Goal: Task Accomplishment & Management: Manage account settings

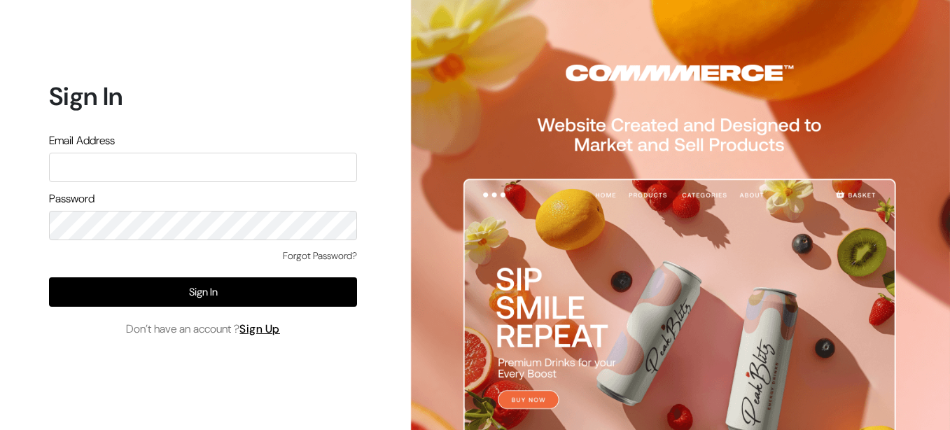
click at [195, 166] on input "text" at bounding box center [203, 167] width 308 height 29
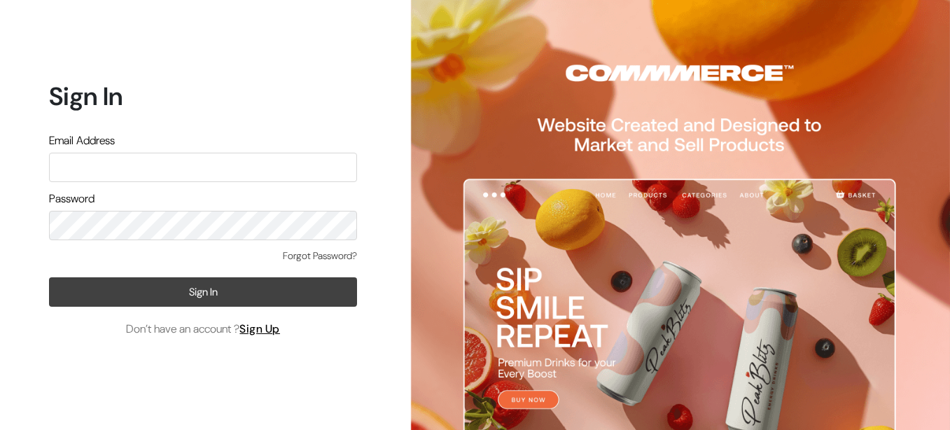
click at [106, 286] on button "Sign In" at bounding box center [203, 291] width 308 height 29
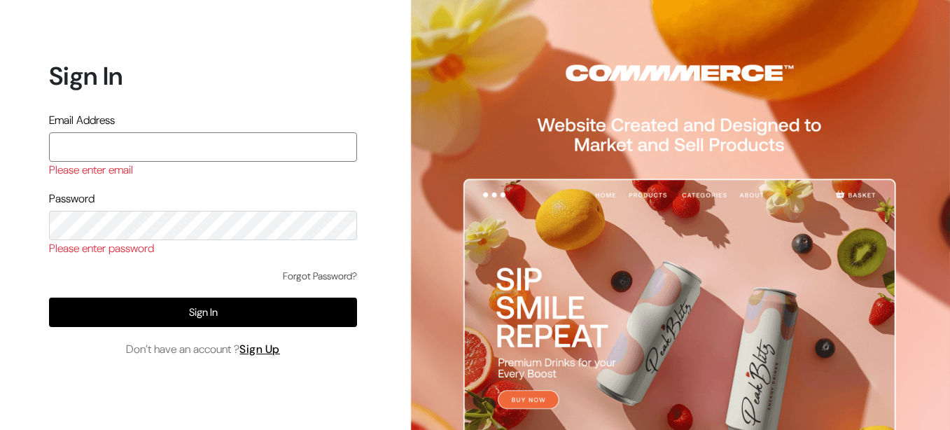
click at [117, 148] on input "text" at bounding box center [203, 146] width 308 height 29
type input "[EMAIL_ADDRESS][DOMAIN_NAME]"
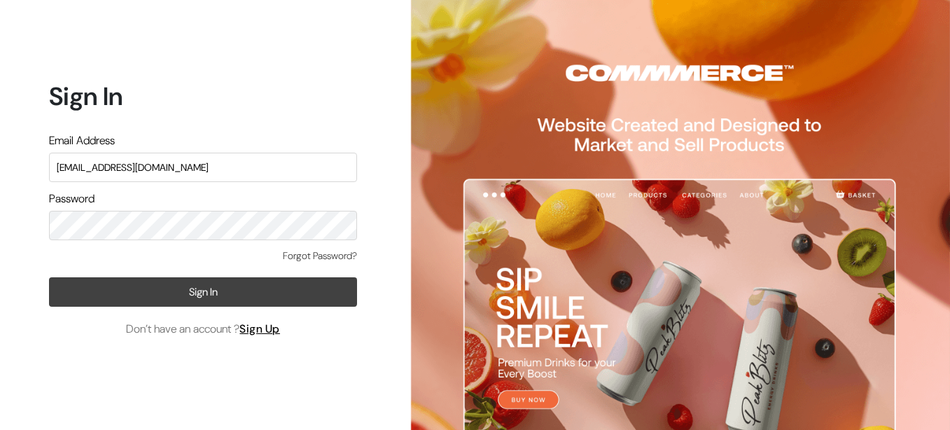
click at [251, 286] on button "Sign In" at bounding box center [203, 291] width 308 height 29
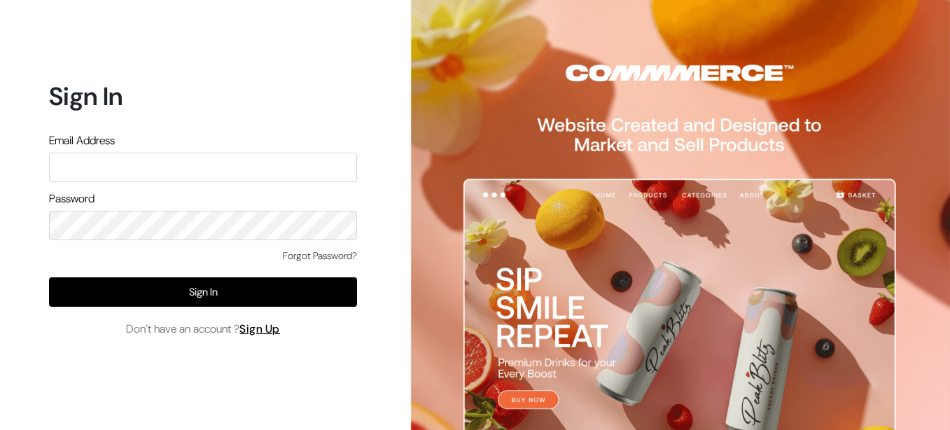
type input "[EMAIL_ADDRESS][DOMAIN_NAME]"
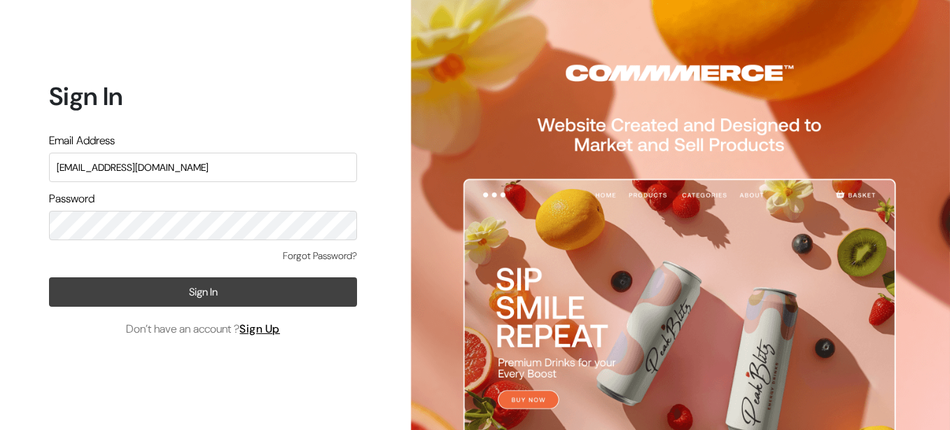
click at [303, 294] on button "Sign In" at bounding box center [203, 291] width 308 height 29
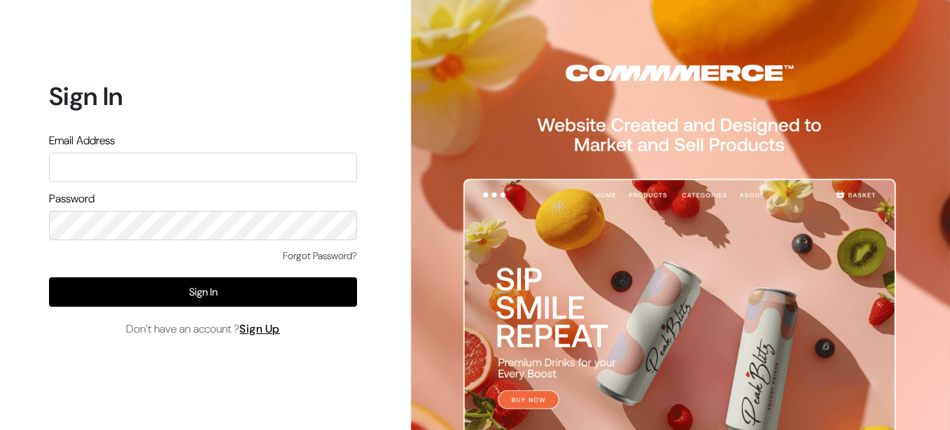
type input "[EMAIL_ADDRESS][DOMAIN_NAME]"
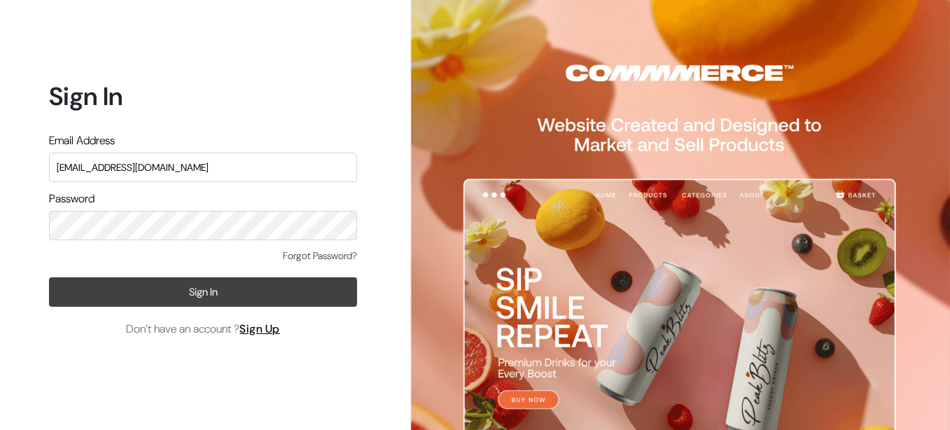
click at [225, 292] on button "Sign In" at bounding box center [203, 291] width 308 height 29
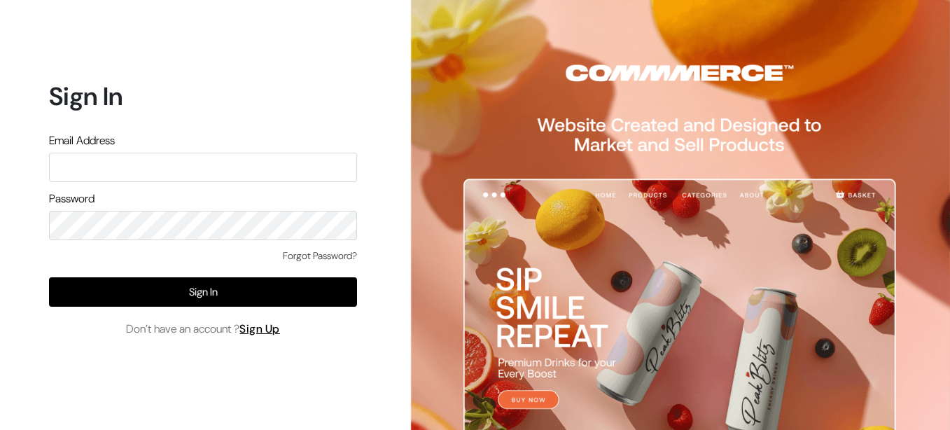
click at [391, 145] on div "Sign In Email Address Password Forgot Password? Sign In Don’t have an account ?…" at bounding box center [198, 215] width 396 height 430
click at [188, 159] on input "text" at bounding box center [203, 167] width 308 height 29
